Goal: Task Accomplishment & Management: Manage account settings

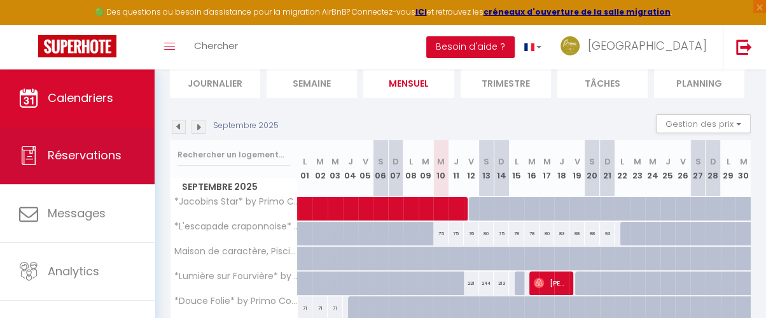
scroll to position [89, 0]
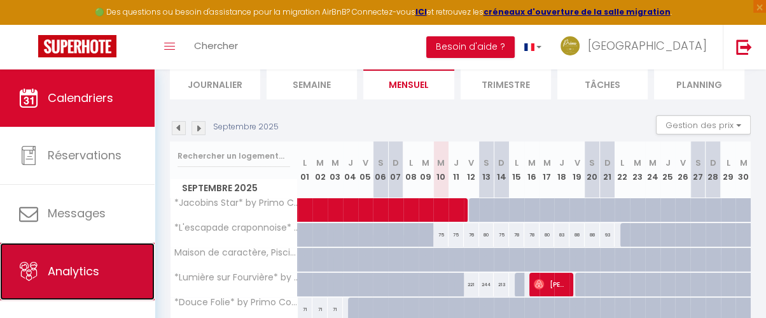
click at [96, 288] on link "Analytics" at bounding box center [77, 270] width 155 height 57
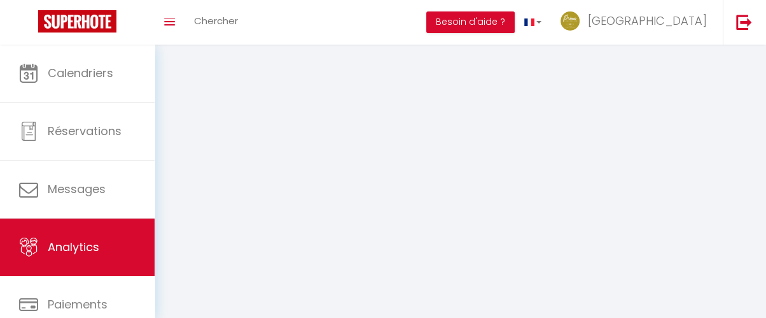
select select "2025"
select select "9"
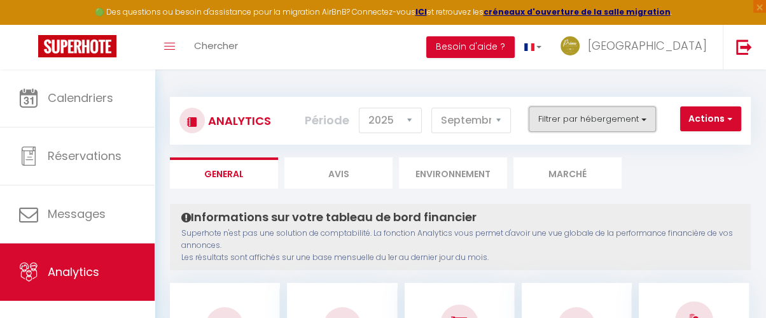
click at [625, 122] on button "Filtrer par hébergement" at bounding box center [592, 118] width 127 height 25
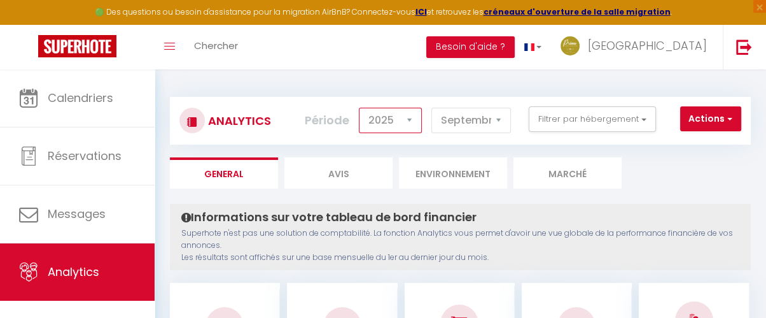
click at [417, 127] on select "2014 2015 2016 2017 2018 2019 2020 2021 2022 2023 2024 2025 2026 2027" at bounding box center [390, 120] width 63 height 25
click at [467, 123] on select "[PERSON_NAME] Mars [PERSON_NAME] Juin Juillet Août Septembre Octobre Novembre D…" at bounding box center [471, 120] width 80 height 25
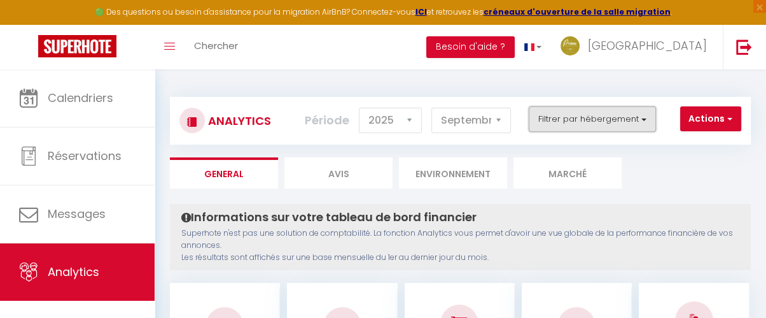
click at [568, 110] on button "Filtrer par hébergement" at bounding box center [592, 118] width 127 height 25
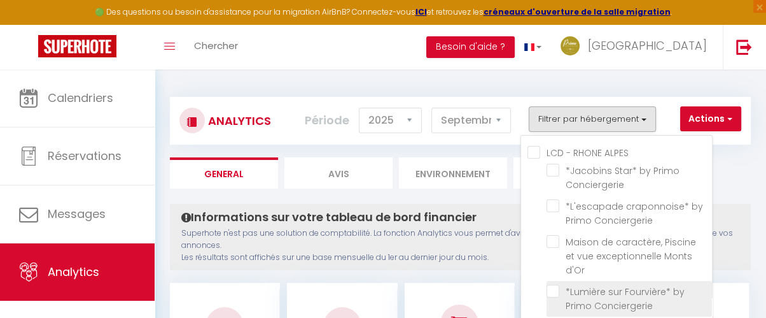
click at [556, 284] on Conciergerie "checkbox" at bounding box center [629, 290] width 165 height 13
checkbox Conciergerie "true"
checkbox Conciergerie "false"
checkbox d\'Or "false"
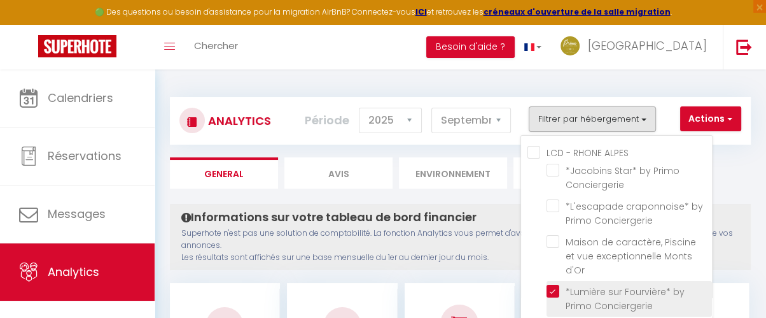
checkbox Conciergerie "false"
checkbox Serenity "false"
checkbox Lyon "false"
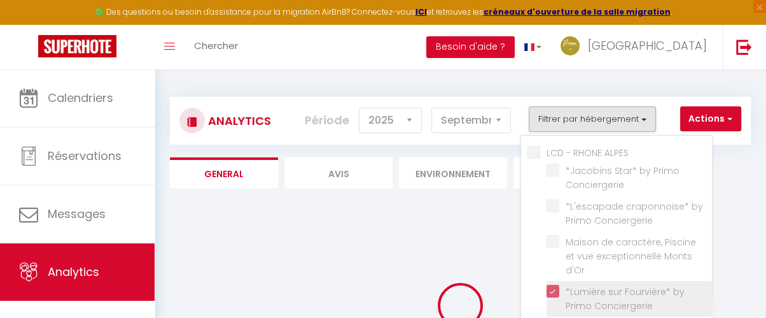
checkbox Conciergerie "false"
checkbox d\'Or "false"
checkbox Conciergerie "false"
checkbox Serenity "false"
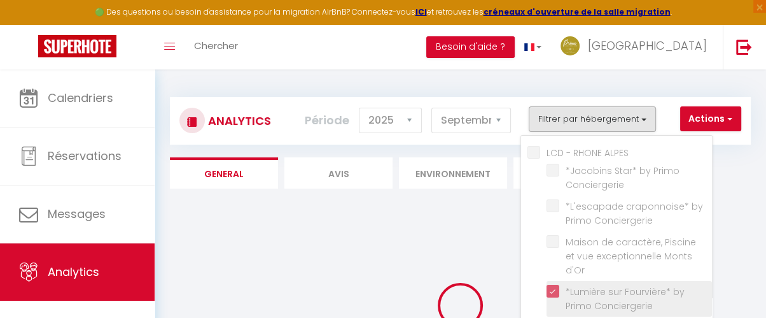
checkbox Lyon "false"
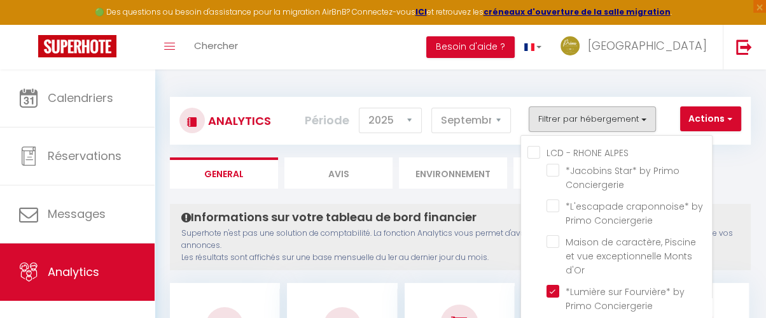
click at [702, 105] on div "Analytics Actions Génération SuperConciergerie Génération SuperAnalyzer Générat…" at bounding box center [460, 121] width 581 height 48
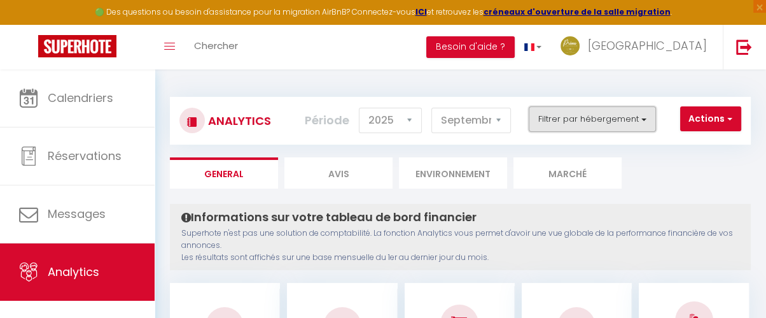
click at [615, 124] on button "Filtrer par hébergement" at bounding box center [592, 118] width 127 height 25
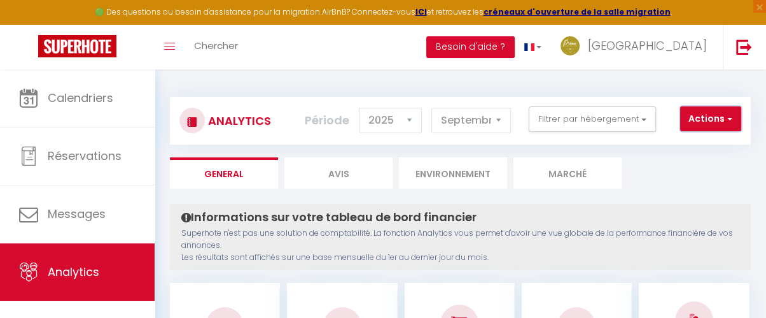
click at [725, 118] on button "Actions" at bounding box center [710, 118] width 61 height 25
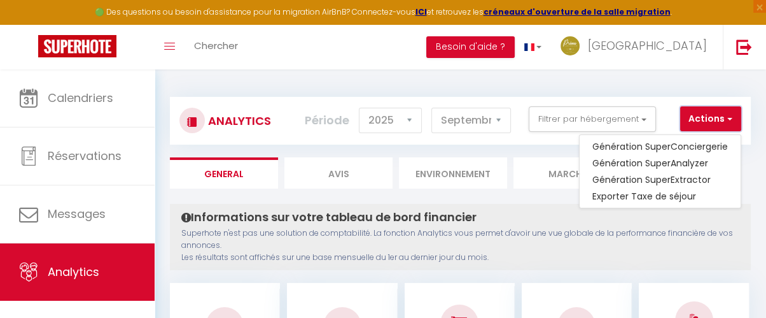
click at [725, 118] on button "Actions" at bounding box center [710, 118] width 61 height 25
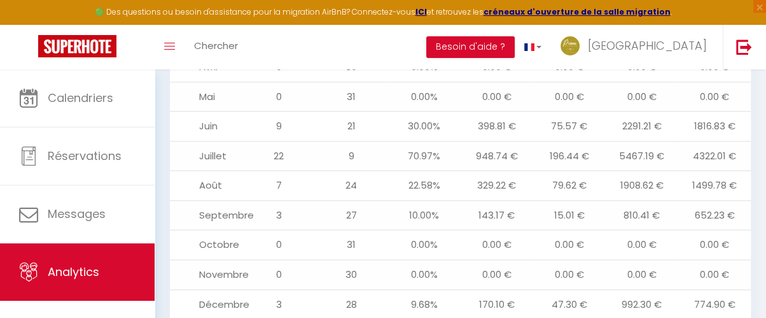
scroll to position [1485, 0]
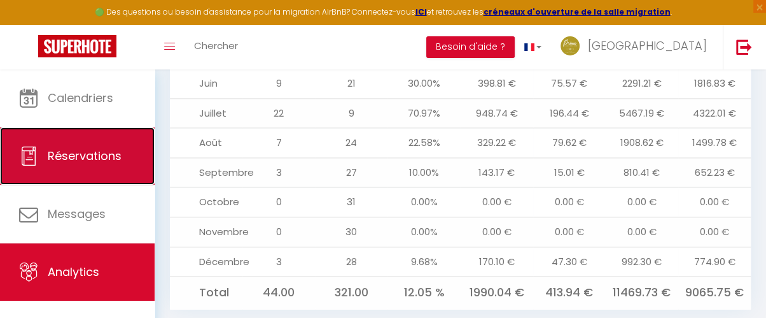
click at [68, 150] on span "Réservations" at bounding box center [85, 156] width 74 height 16
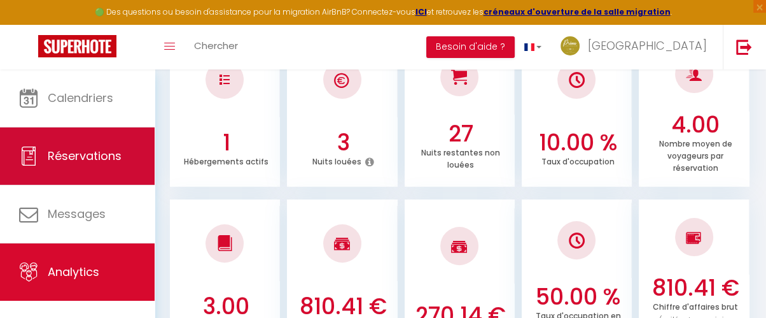
select select "not_cancelled"
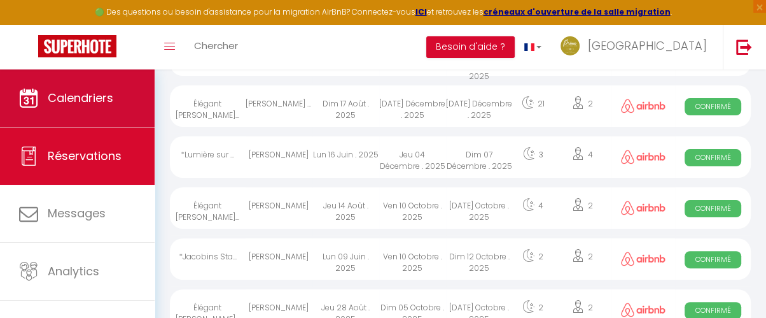
scroll to position [2074, 0]
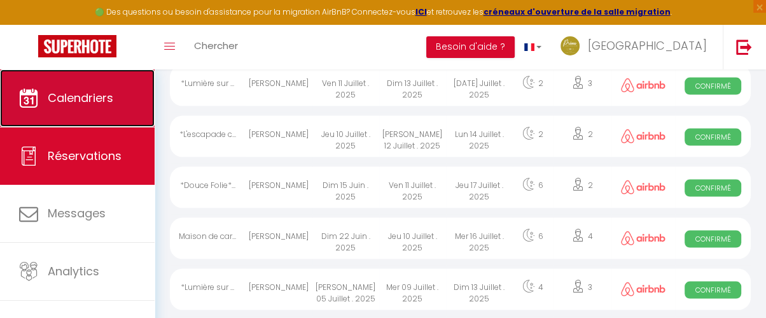
click at [77, 99] on span "Calendriers" at bounding box center [81, 98] width 66 height 16
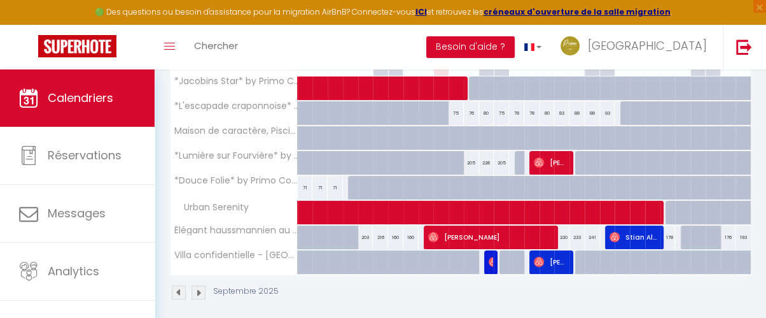
scroll to position [224, 0]
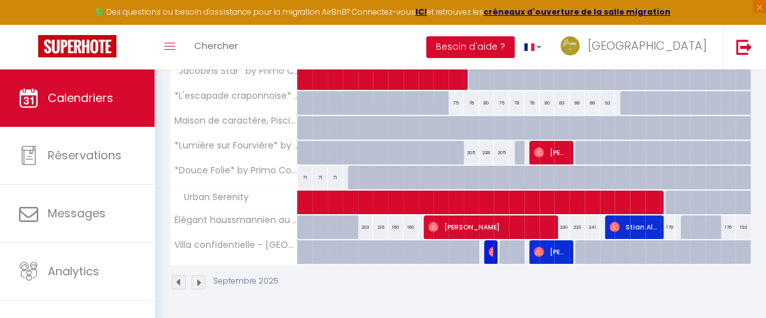
click at [645, 102] on div at bounding box center [652, 103] width 15 height 24
type input "104"
type input "Mer 24 Septembre 2025"
type input "Jeu 25 Septembre 2025"
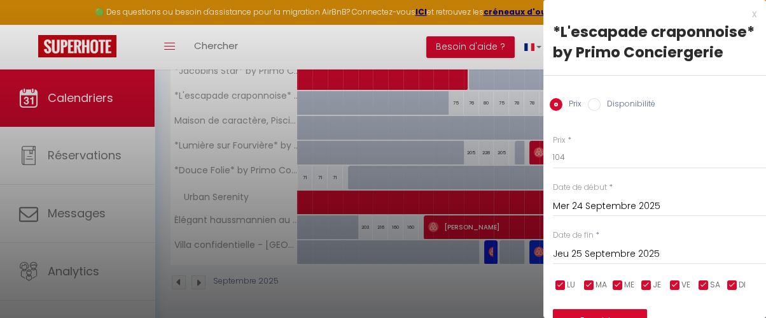
click at [402, 96] on div at bounding box center [383, 159] width 766 height 318
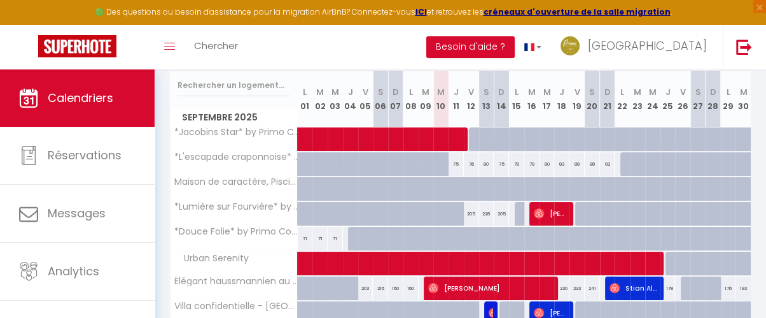
scroll to position [161, 0]
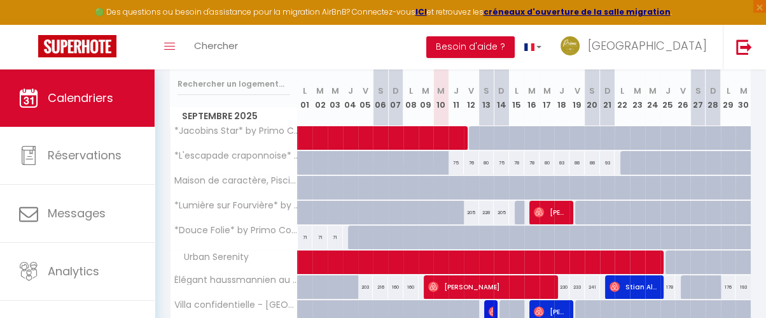
click at [636, 213] on div at bounding box center [643, 219] width 15 height 24
type input "333"
type input "[DATE] Septembre 2025"
type input "Mer 24 Septembre 2025"
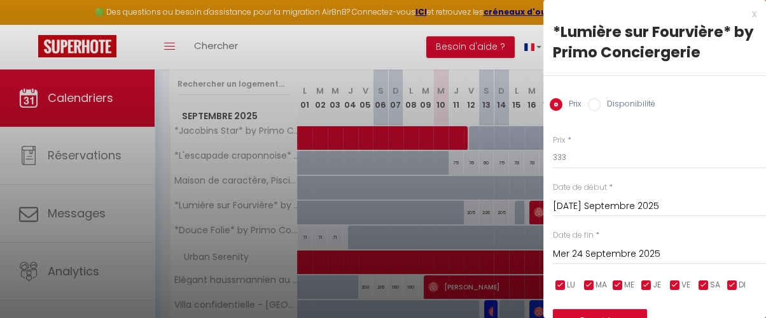
click at [605, 208] on input "[DATE] Septembre 2025" at bounding box center [659, 206] width 213 height 17
click at [594, 105] on input "Disponibilité" at bounding box center [594, 104] width 13 height 13
radio input "true"
radio input "false"
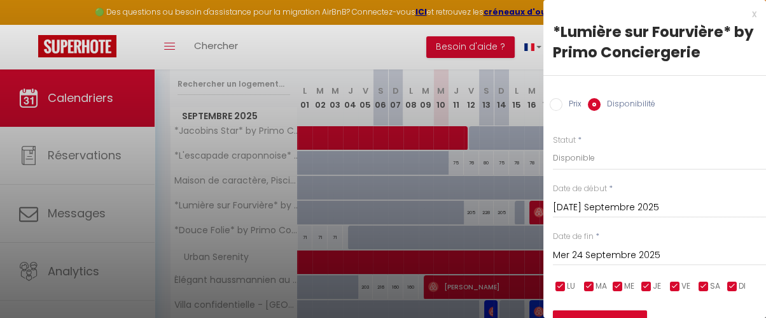
click at [580, 214] on input "[DATE] Septembre 2025" at bounding box center [659, 207] width 213 height 17
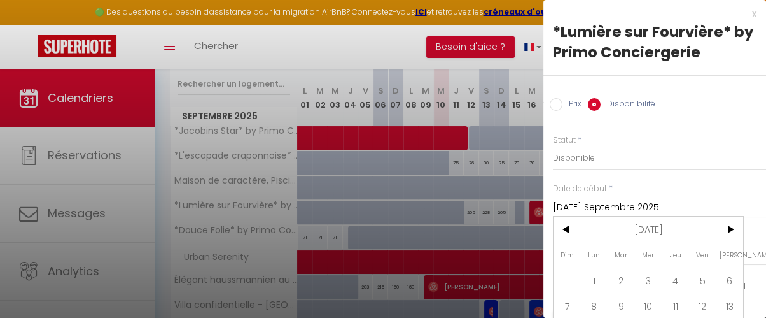
click at [607, 211] on input "[DATE] Septembre 2025" at bounding box center [659, 207] width 213 height 17
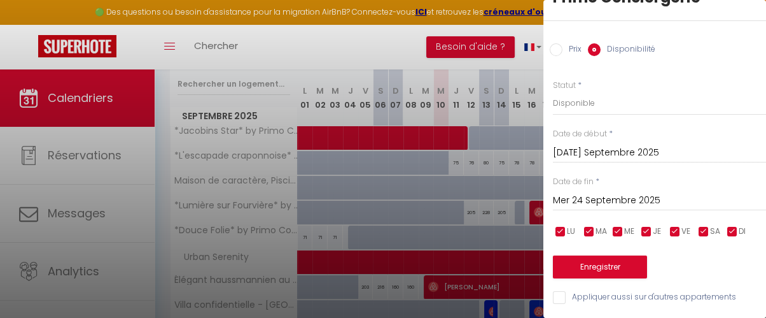
scroll to position [63, 0]
click at [625, 150] on input "[DATE] Septembre 2025" at bounding box center [659, 152] width 213 height 17
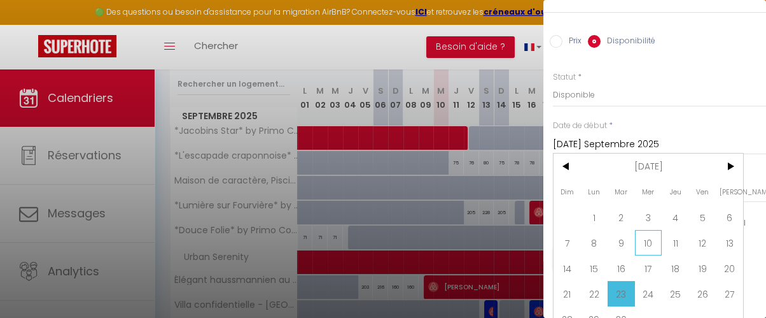
click at [651, 242] on span "10" at bounding box center [648, 242] width 27 height 25
type input "Mer 10 Septembre 2025"
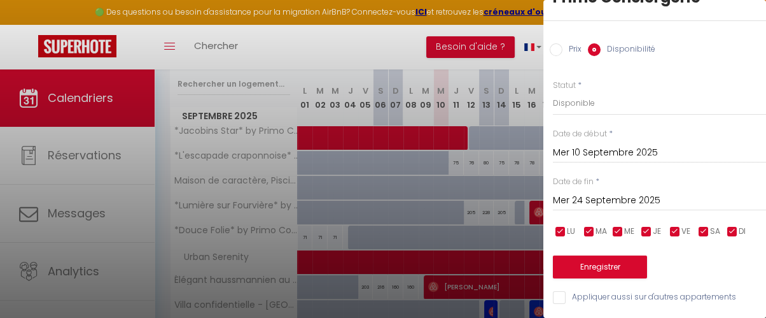
click at [575, 193] on input "Mer 24 Septembre 2025" at bounding box center [659, 200] width 213 height 17
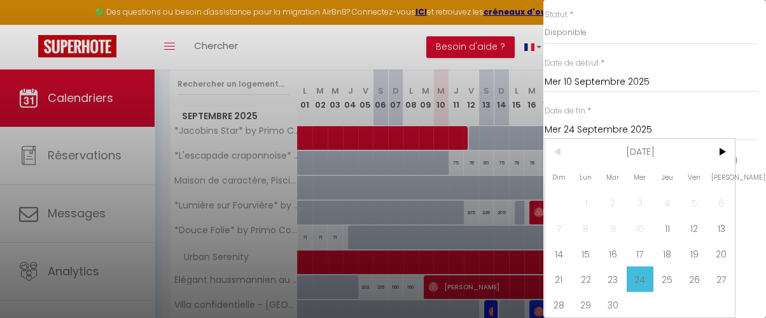
scroll to position [134, 8]
click at [608, 276] on span "23" at bounding box center [612, 278] width 27 height 25
type input "[DATE] Septembre 2025"
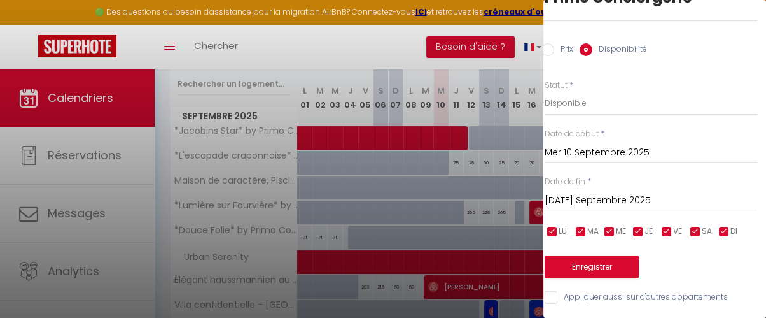
scroll to position [64, 8]
click at [608, 257] on button "Enregistrer" at bounding box center [592, 266] width 94 height 23
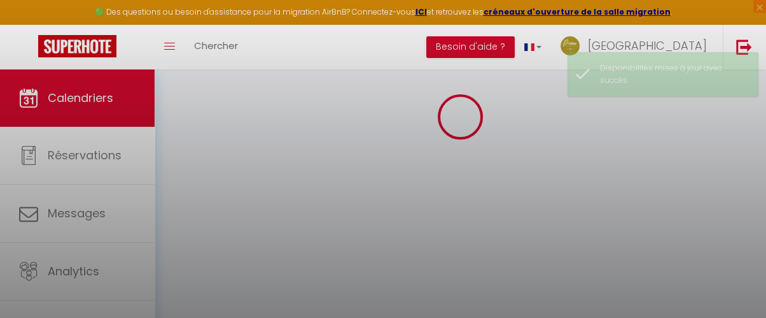
scroll to position [161, 0]
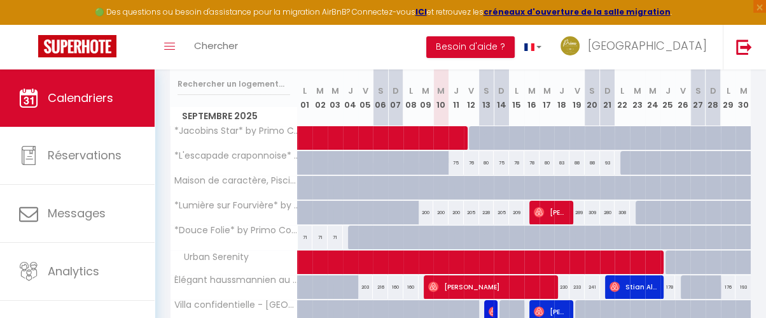
click at [574, 213] on div "289" at bounding box center [577, 212] width 15 height 24
select select "1"
type input "Ven 19 Septembre 2025"
type input "[PERSON_NAME] 20 Septembre 2025"
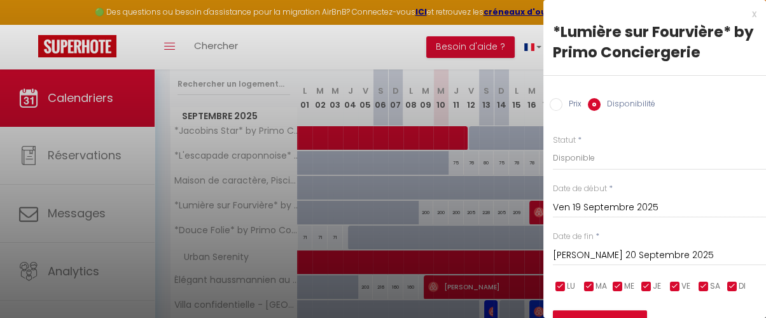
click at [741, 15] on div "x" at bounding box center [649, 13] width 213 height 15
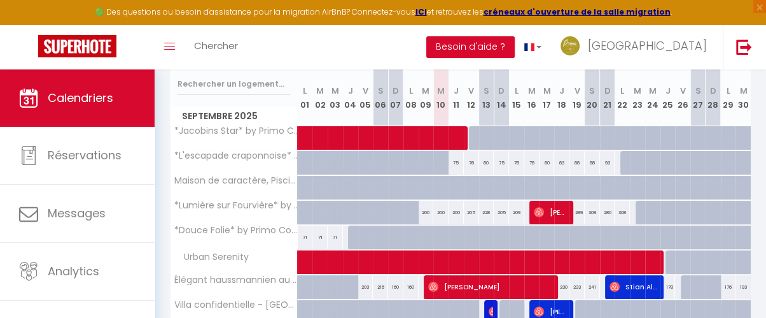
click at [572, 213] on div "289" at bounding box center [577, 212] width 15 height 24
select select "1"
type input "Ven 19 Septembre 2025"
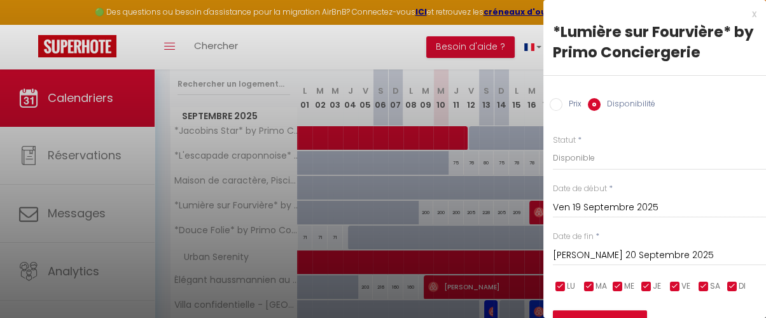
click at [646, 254] on input "[PERSON_NAME] 20 Septembre 2025" at bounding box center [659, 255] width 213 height 17
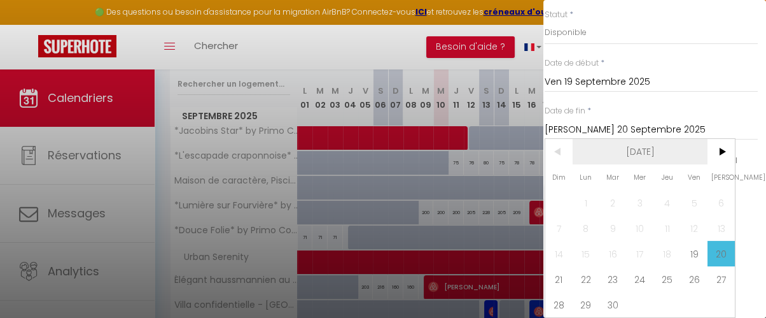
scroll to position [134, 8]
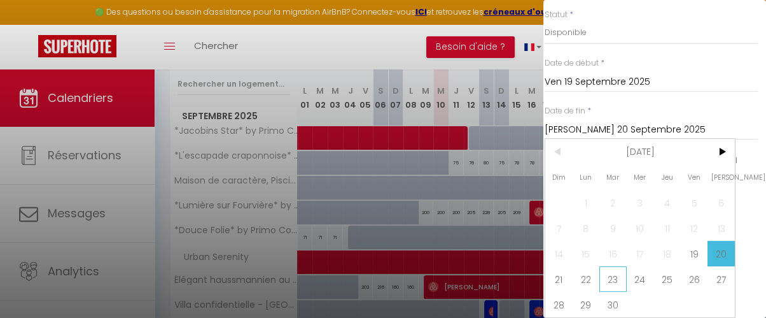
click at [611, 270] on span "23" at bounding box center [612, 278] width 27 height 25
type input "[DATE] Septembre 2025"
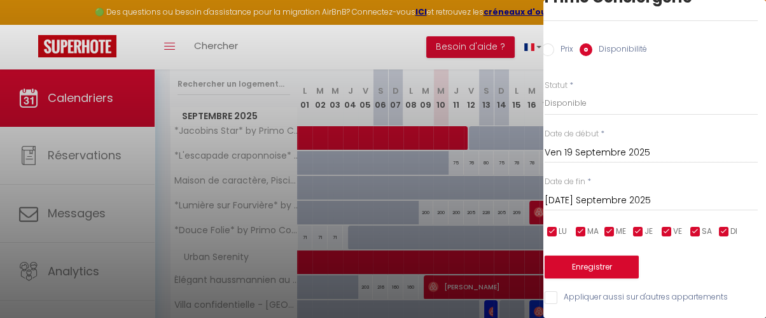
click at [548, 43] on input "Prix" at bounding box center [548, 49] width 13 height 13
radio input "true"
radio input "false"
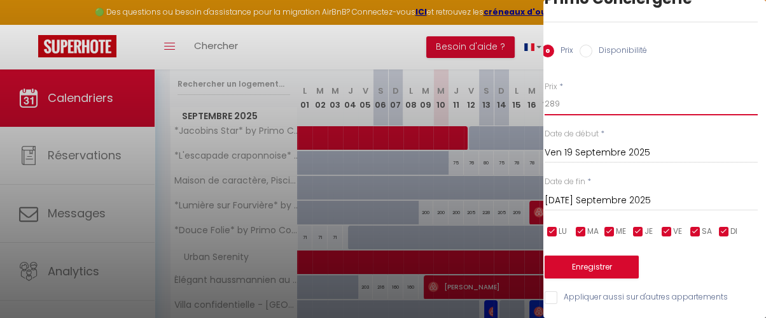
click at [574, 97] on input "289" at bounding box center [651, 103] width 213 height 23
type input "220"
click at [585, 257] on button "Enregistrer" at bounding box center [592, 266] width 94 height 23
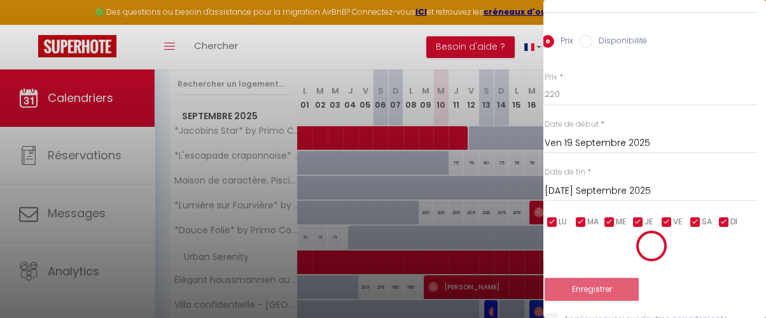
scroll to position [161, 0]
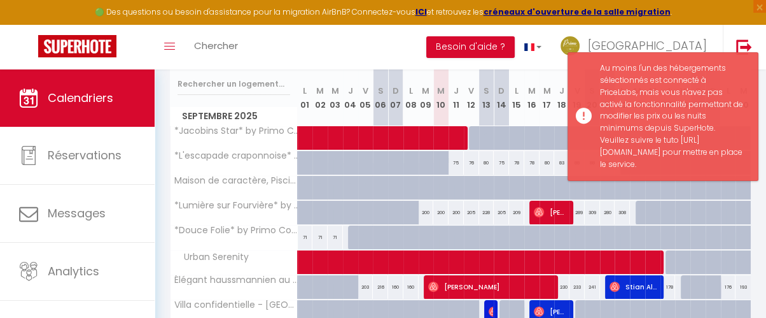
click at [299, 46] on div "Toggle menubar Chercher BUTTON Besoin d'aide ? Lyon Paramètres Équipe" at bounding box center [424, 47] width 664 height 45
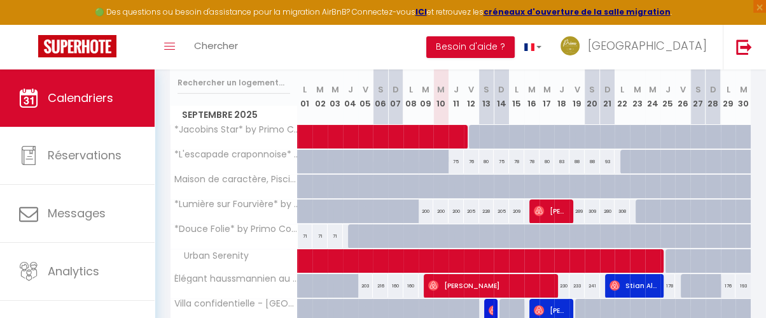
scroll to position [162, 0]
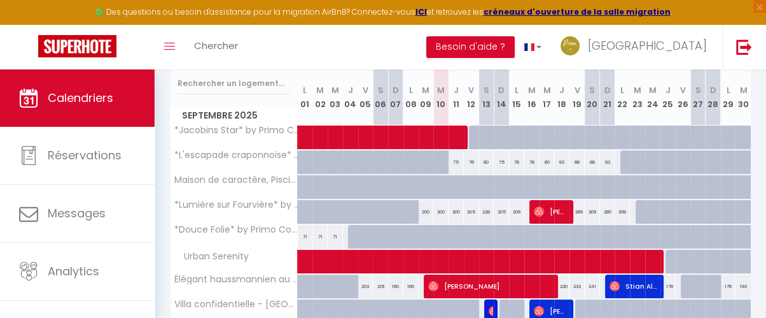
click at [645, 102] on th "M 24" at bounding box center [652, 97] width 15 height 57
